Goal: Task Accomplishment & Management: Manage account settings

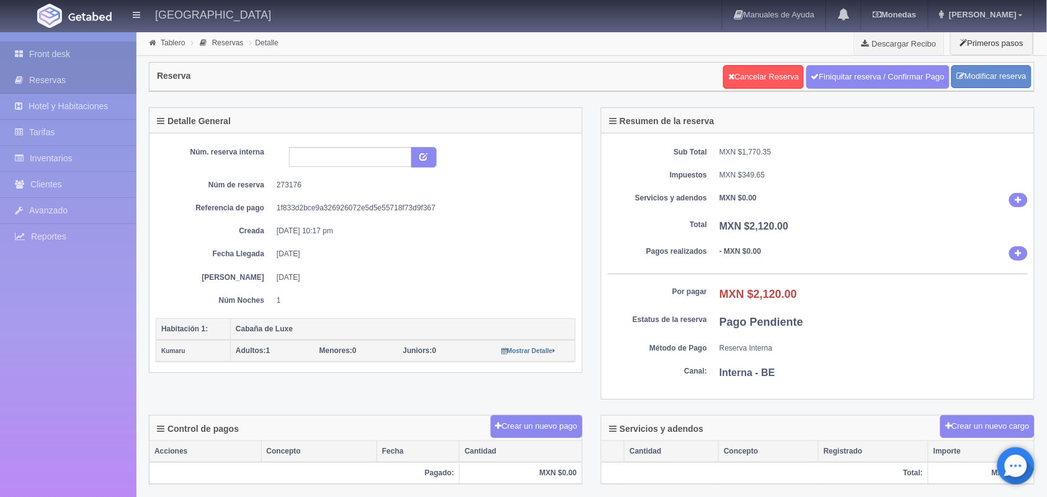
click at [90, 48] on link "Front desk" at bounding box center [68, 54] width 136 height 25
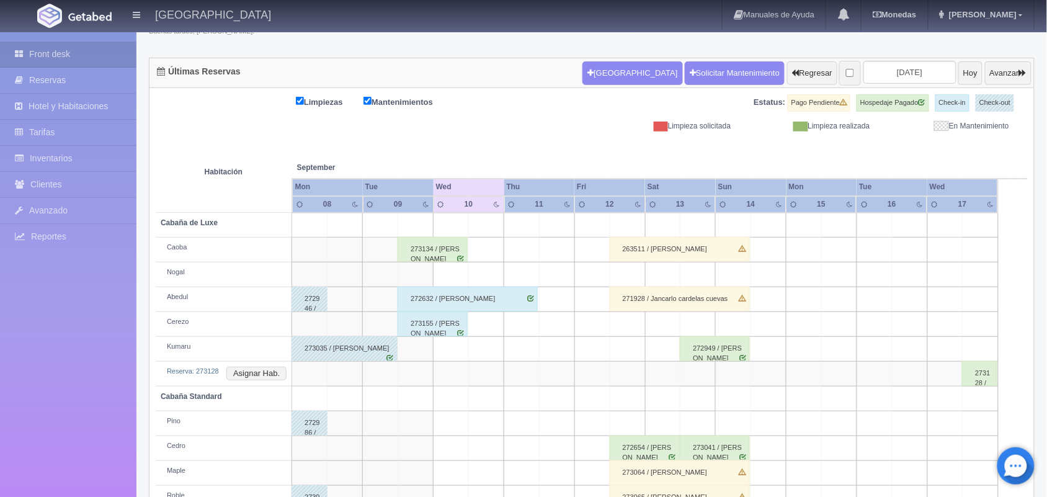
scroll to position [99, 0]
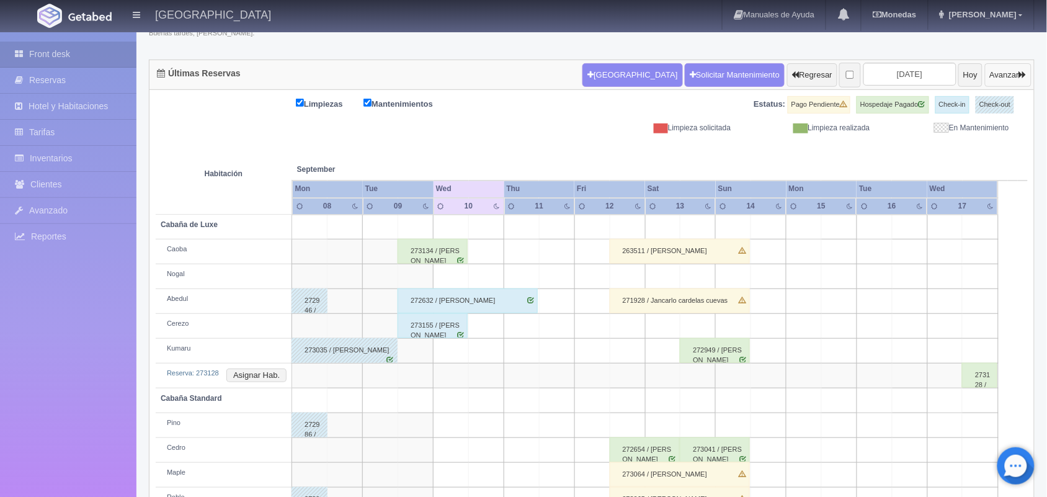
click at [995, 73] on button "Avanzar" at bounding box center [1008, 75] width 47 height 24
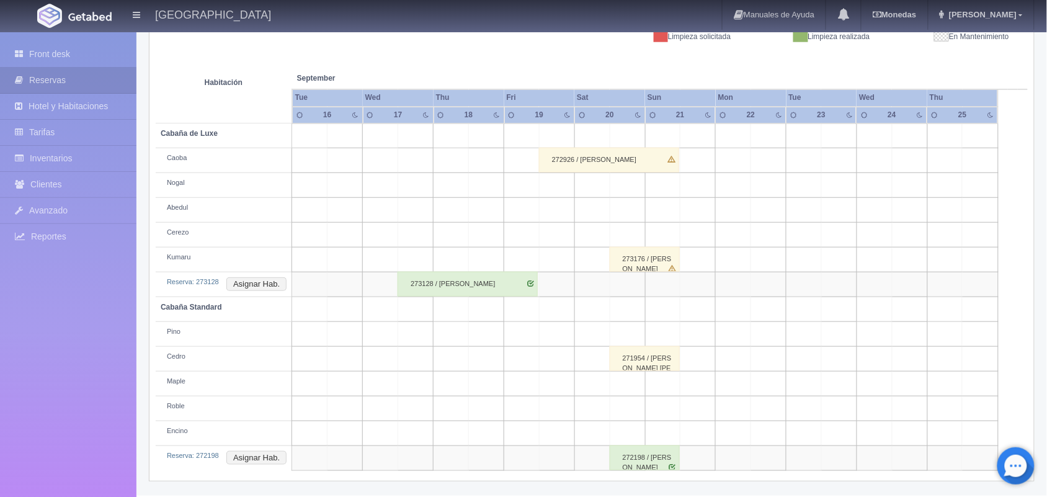
scroll to position [190, 0]
click at [643, 268] on div "273176 / Dianiz Norai Álvarez Romero" at bounding box center [645, 259] width 70 height 25
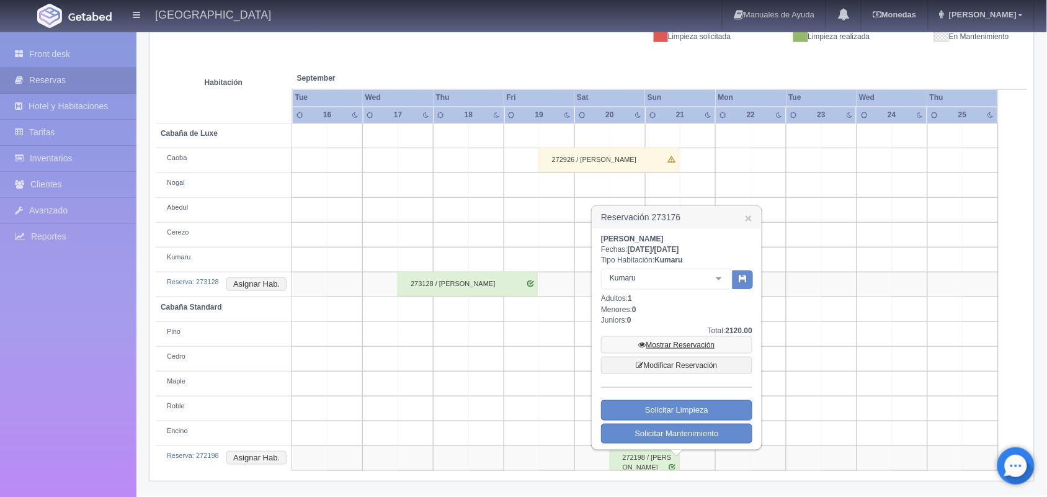
click at [672, 340] on link "Mostrar Reservación" at bounding box center [676, 344] width 151 height 17
click at [906, 471] on div "Limpiezas Mantenimientos Estatus: Pago Pendiente Hospedaje Pagado Check-in Chec…" at bounding box center [591, 240] width 884 height 482
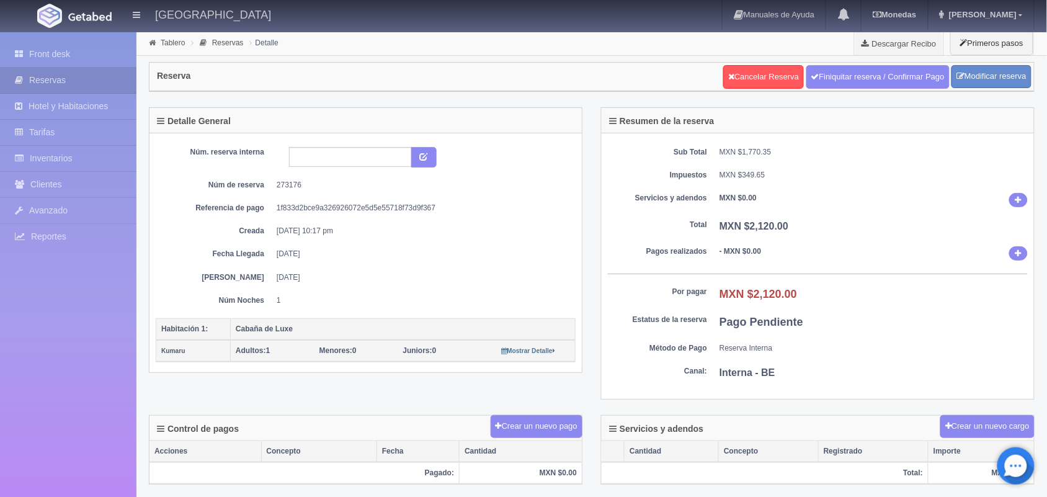
click at [559, 53] on div "Tablero Reservas Detalle Descargar Recibo Primeros pasos" at bounding box center [591, 43] width 910 height 25
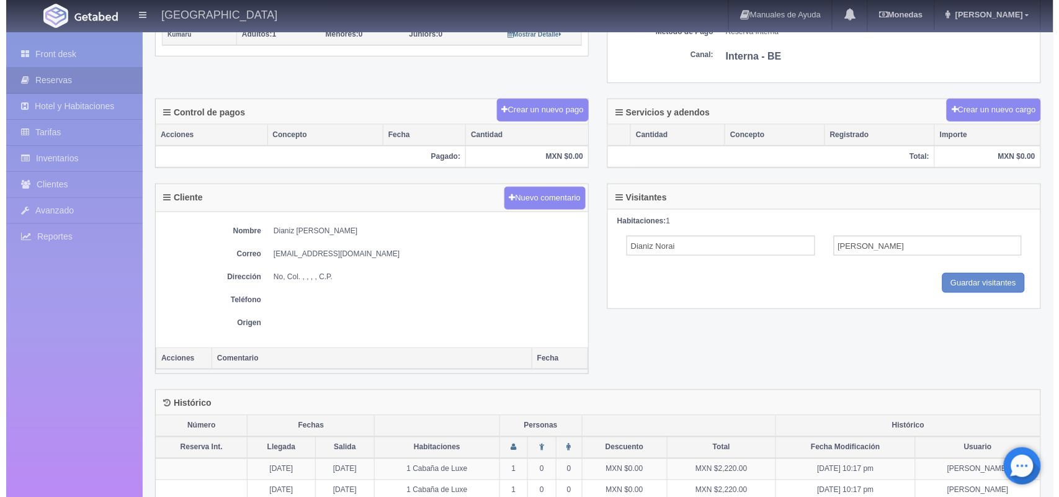
scroll to position [256, 0]
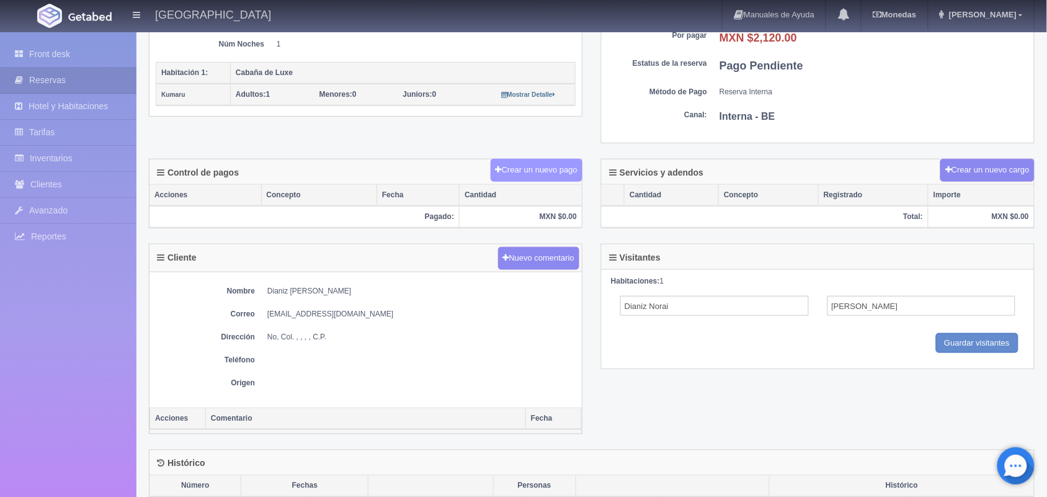
click at [550, 177] on button "Crear un nuevo pago" at bounding box center [537, 170] width 92 height 23
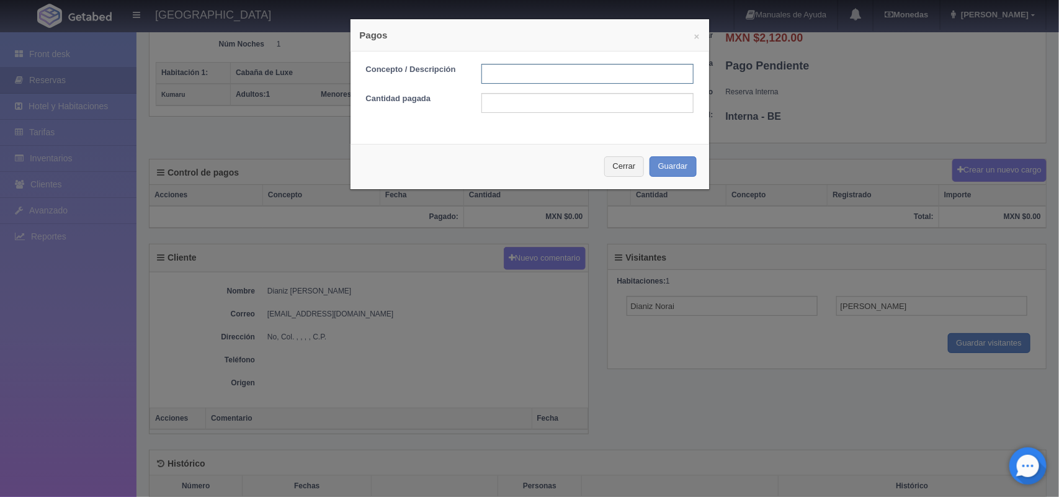
click at [504, 76] on input "text" at bounding box center [587, 74] width 212 height 20
type input "Pago transferencia"
click at [535, 100] on input "text" at bounding box center [587, 103] width 212 height 20
type input "1"
type input "2120.00"
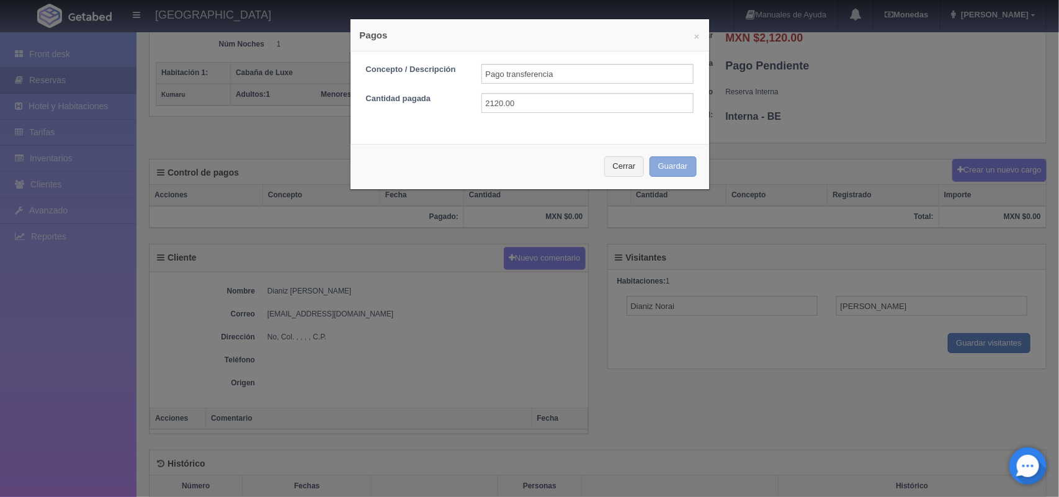
click at [667, 164] on button "Guardar" at bounding box center [672, 166] width 47 height 20
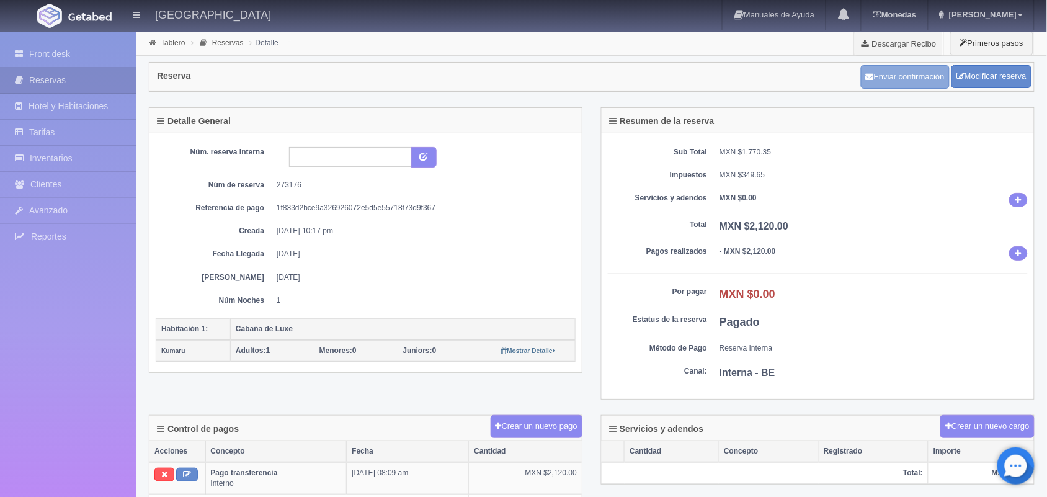
click at [881, 73] on button "Enviar confirmación" at bounding box center [905, 77] width 89 height 24
drag, startPoint x: 277, startPoint y: 185, endPoint x: 317, endPoint y: 186, distance: 39.7
click at [317, 186] on dd "273176" at bounding box center [422, 185] width 290 height 11
click at [603, 438] on div "Servicios y adendos Crear un nuevo cargo" at bounding box center [818, 428] width 432 height 25
click at [82, 60] on link "Front desk" at bounding box center [68, 54] width 136 height 25
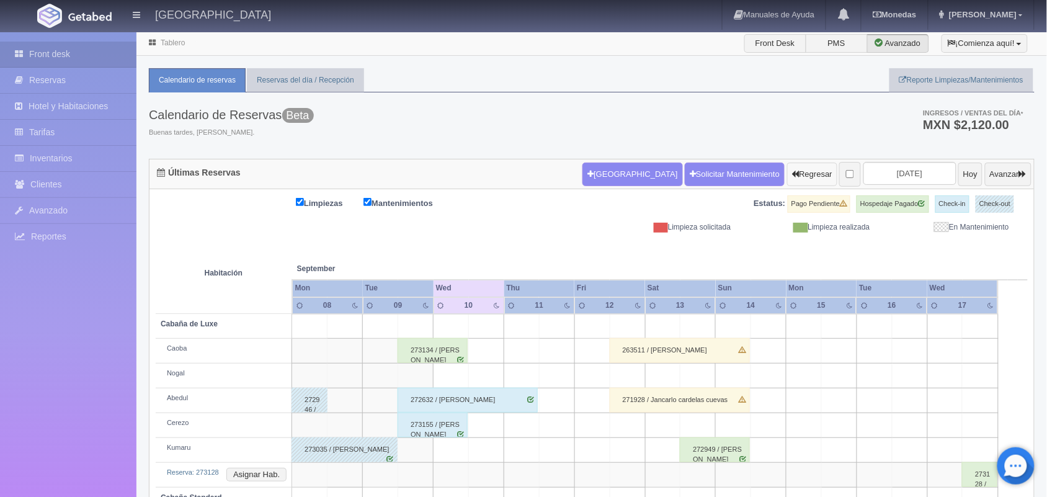
click at [787, 166] on button "Regresar" at bounding box center [812, 174] width 50 height 24
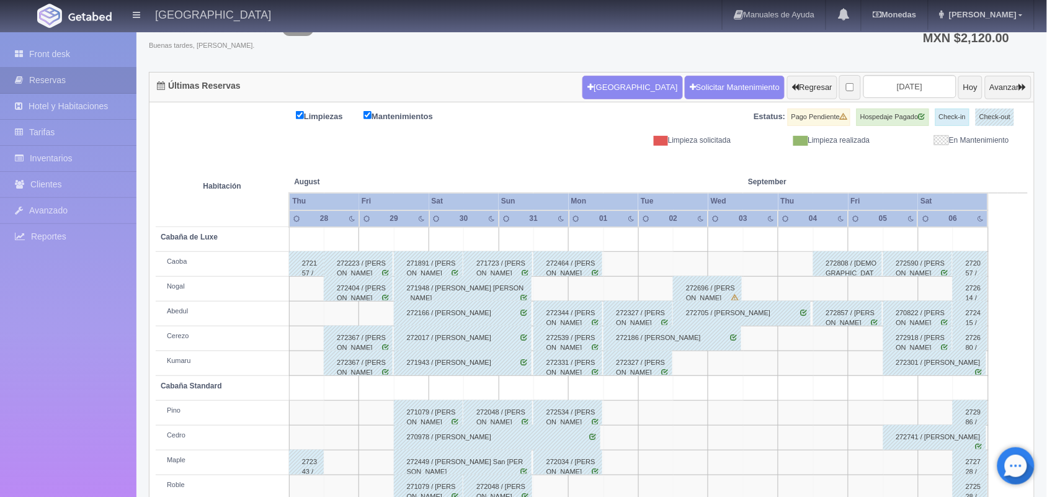
scroll to position [86, 0]
click at [997, 87] on button "Avanzar" at bounding box center [1008, 89] width 47 height 24
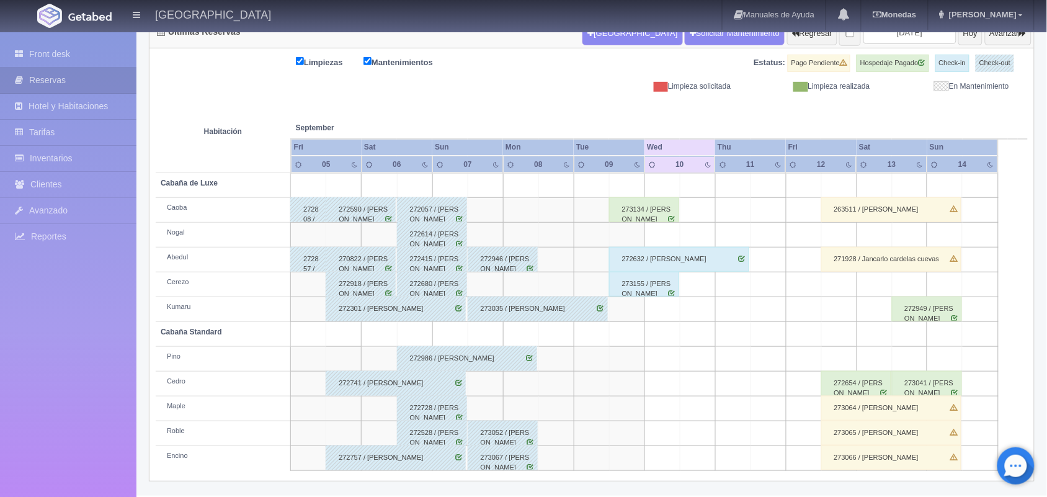
scroll to position [141, 0]
click at [549, 314] on div "273035 / Rafael Armando Duran Ramos" at bounding box center [538, 308] width 140 height 25
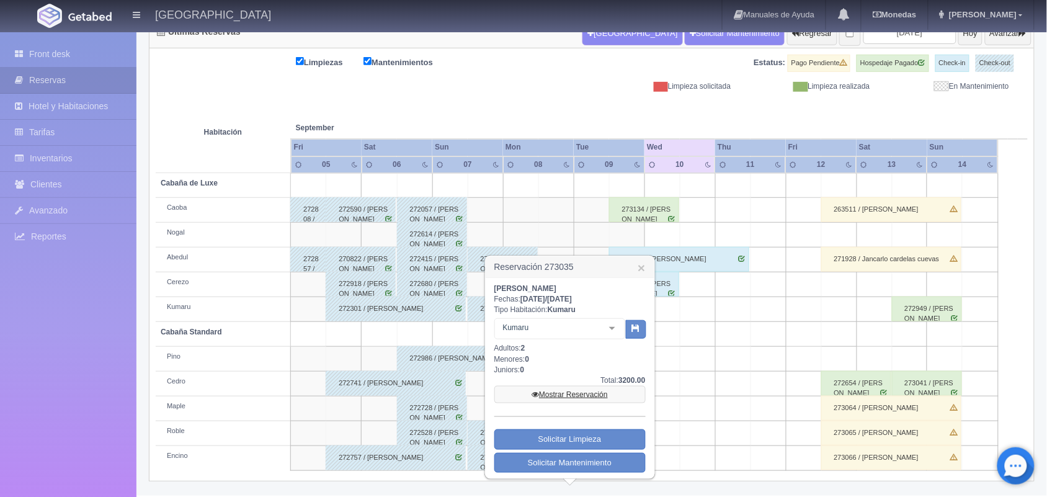
click at [566, 388] on link "Mostrar Reservación" at bounding box center [569, 394] width 151 height 17
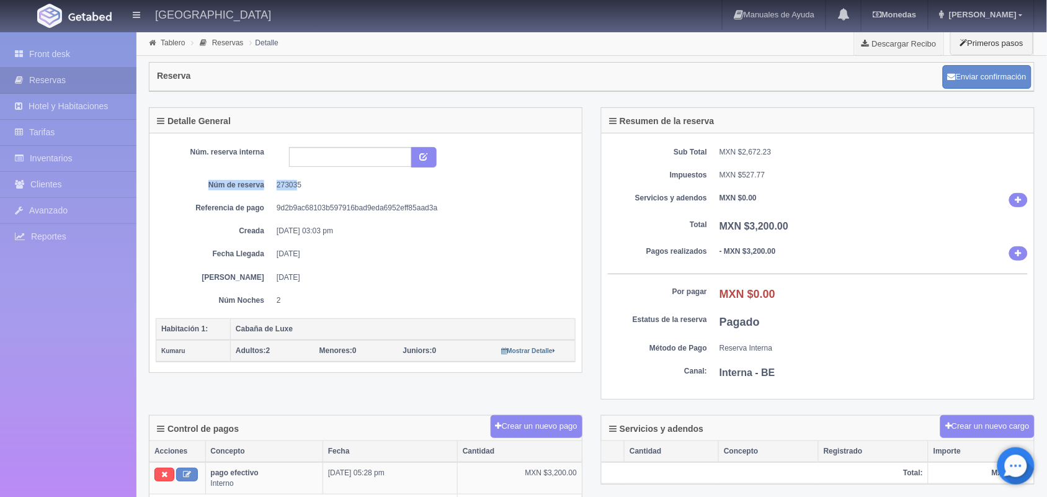
drag, startPoint x: 202, startPoint y: 181, endPoint x: 299, endPoint y: 185, distance: 97.4
click at [299, 185] on dl "Núm de reserva 273035" at bounding box center [365, 185] width 401 height 11
drag, startPoint x: 301, startPoint y: 185, endPoint x: 198, endPoint y: 190, distance: 103.1
click at [198, 190] on dl "Núm de reserva 273035" at bounding box center [365, 185] width 401 height 11
copy dl "Núm de reserva 273035"
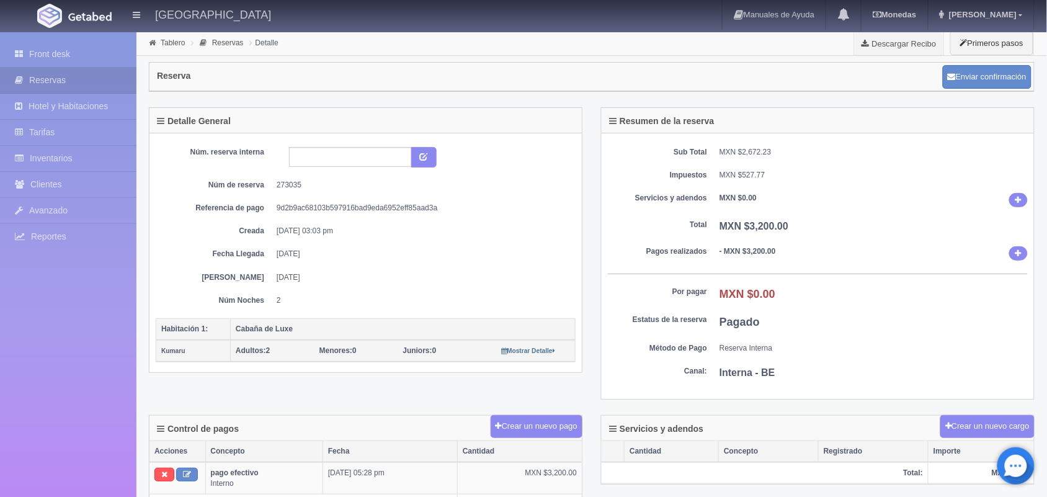
click at [467, 280] on dd "09-09-2025" at bounding box center [422, 277] width 290 height 11
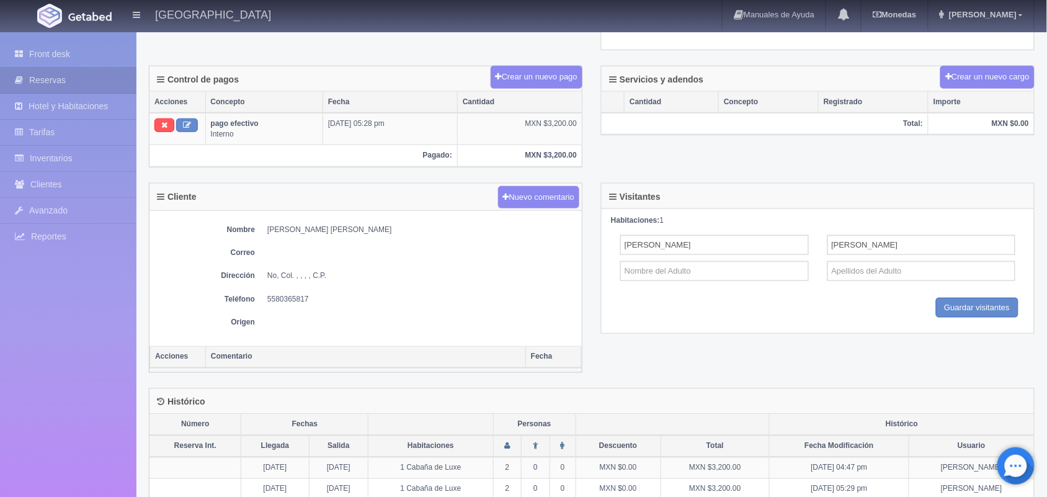
scroll to position [435, 0]
